Goal: Navigation & Orientation: Find specific page/section

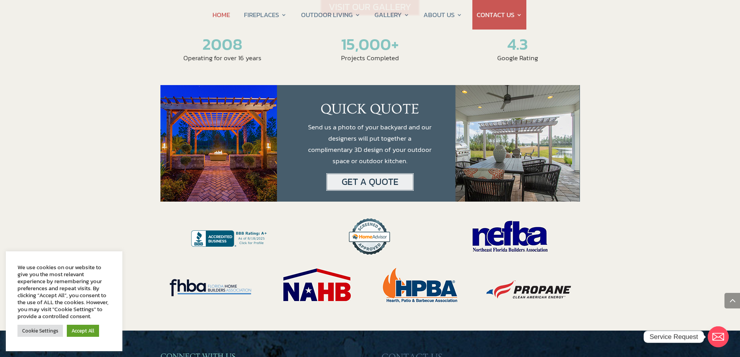
scroll to position [1515, 0]
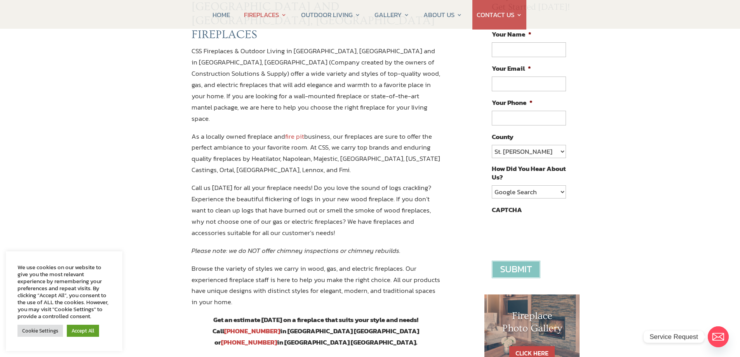
scroll to position [117, 0]
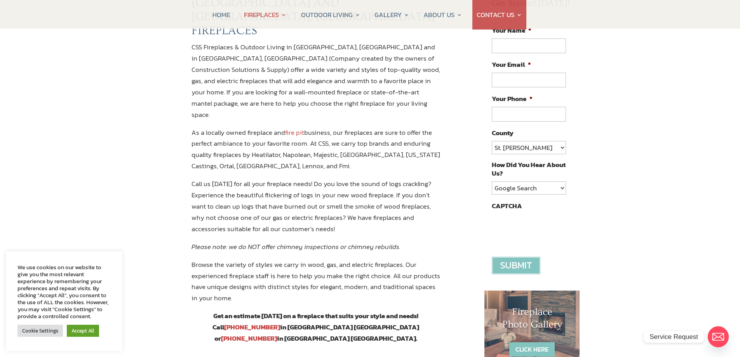
click at [537, 349] on link "CLICK HERE" at bounding box center [531, 349] width 45 height 14
